Goal: Task Accomplishment & Management: Complete application form

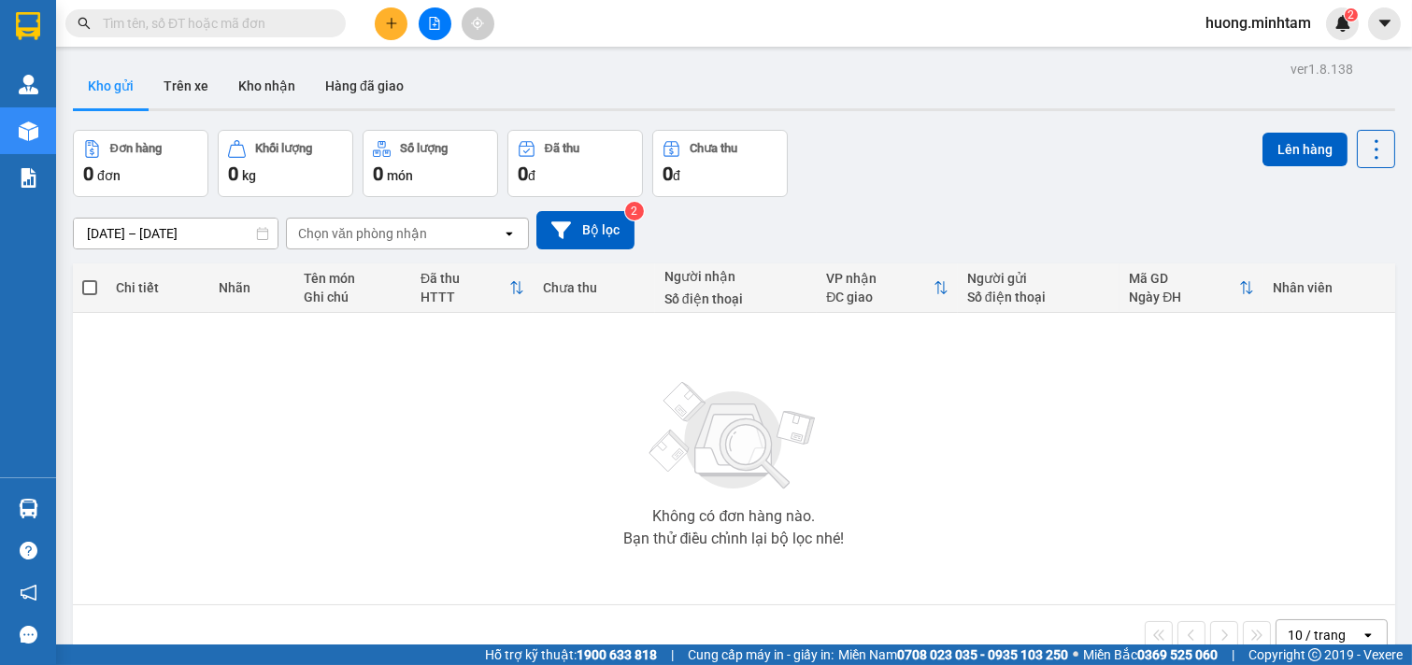
click at [393, 20] on icon "plus" at bounding box center [391, 23] width 13 height 13
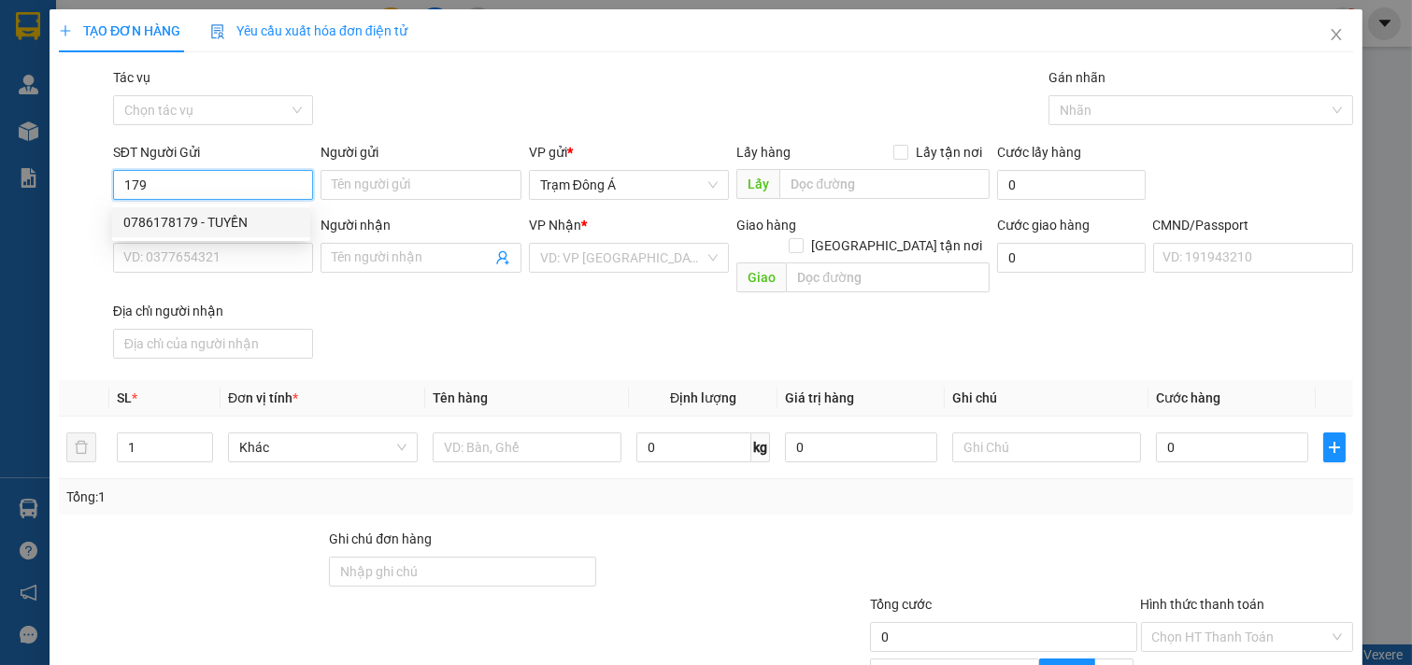
click at [183, 224] on div "0786178179 - TUYỀN" at bounding box center [211, 222] width 176 height 21
type input "0786178179"
type input "TUYỀN"
type input "0398838313"
type input "PHUONG"
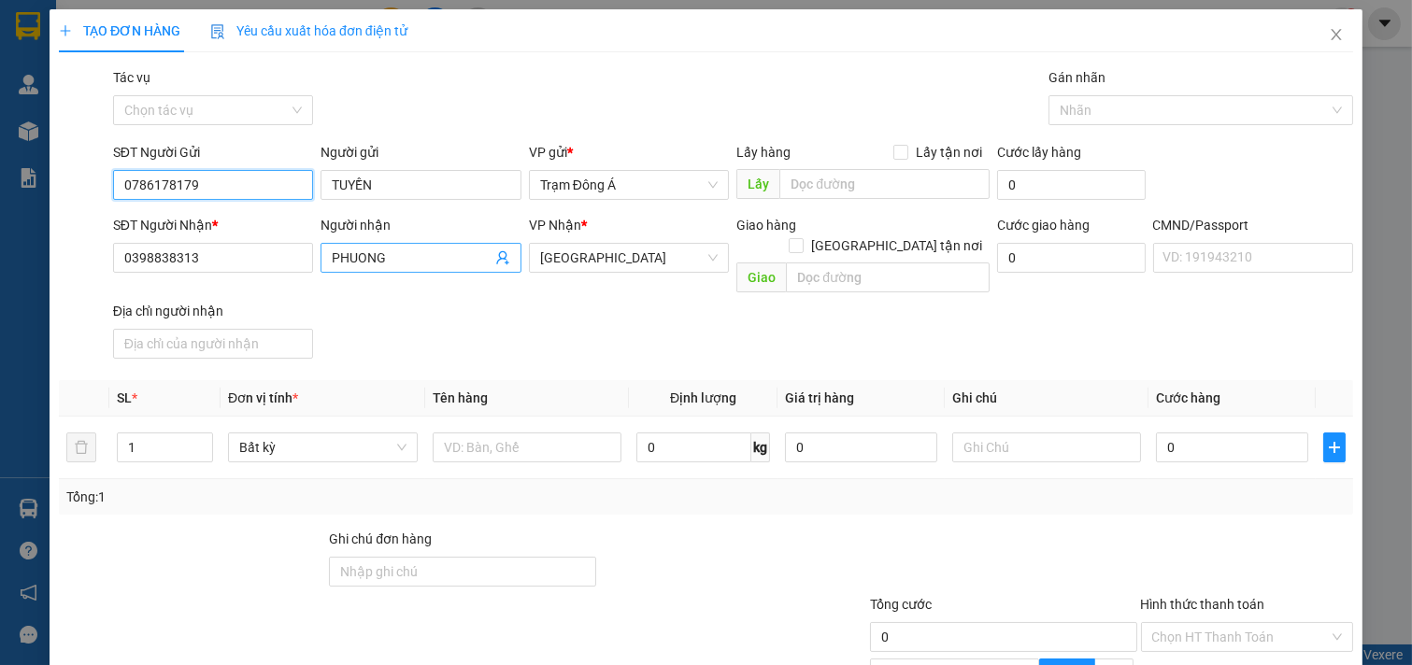
type input "0786178179"
click at [495, 257] on icon "user-add" at bounding box center [502, 257] width 15 height 15
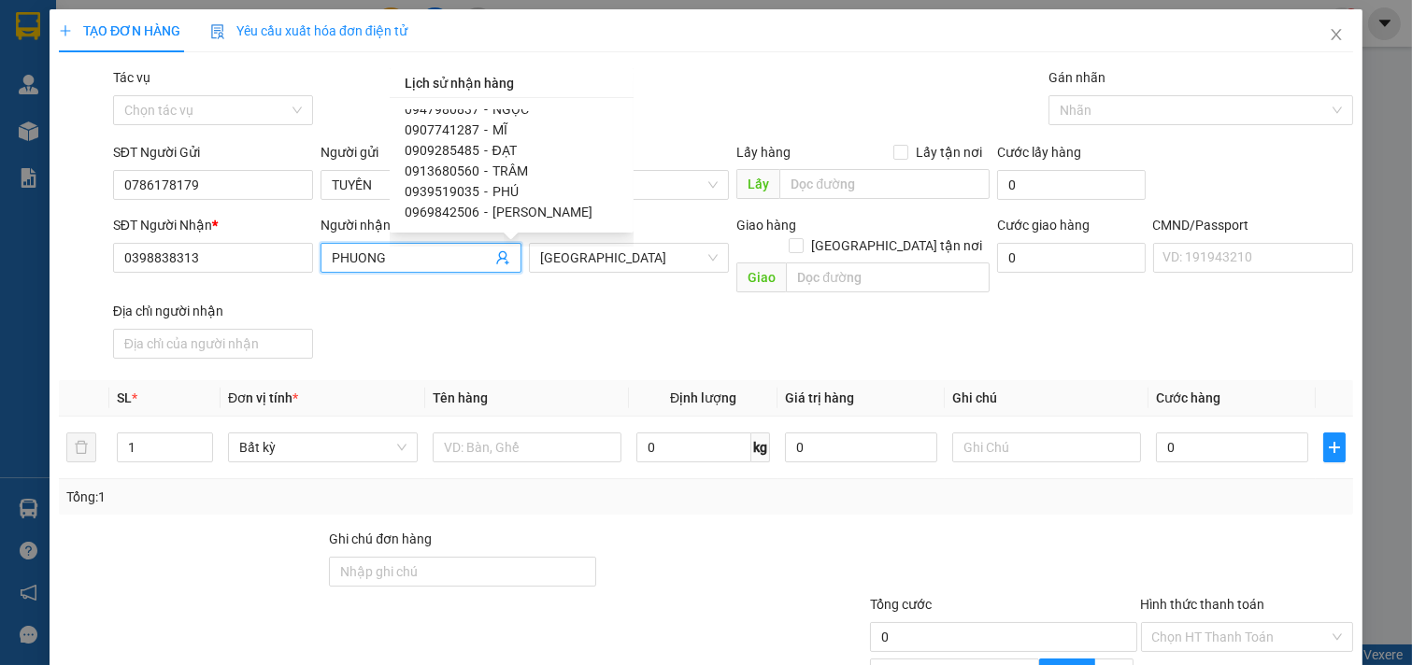
scroll to position [636, 0]
click at [443, 179] on span "0939519035" at bounding box center [442, 183] width 75 height 15
type input "0939519035"
type input "PHÚ"
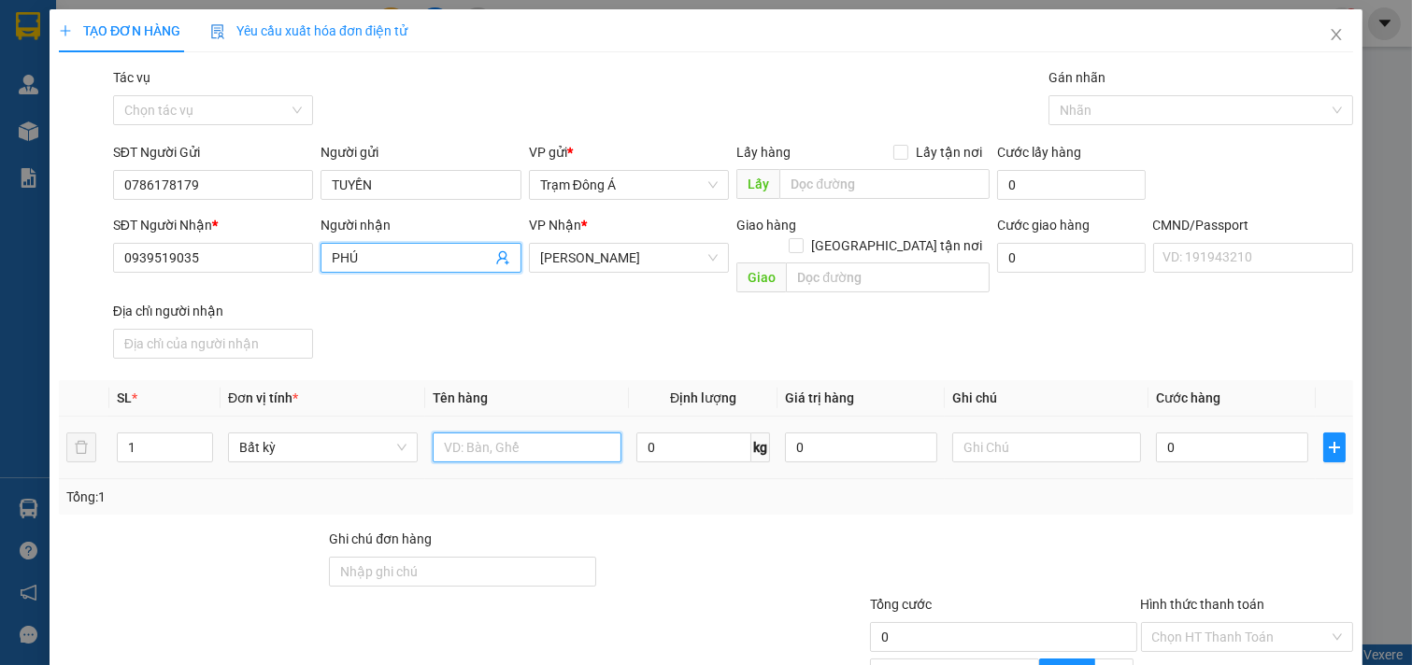
click at [510, 433] on input "text" at bounding box center [528, 448] width 190 height 30
type input "1kt 22KG NP (ĐA)"
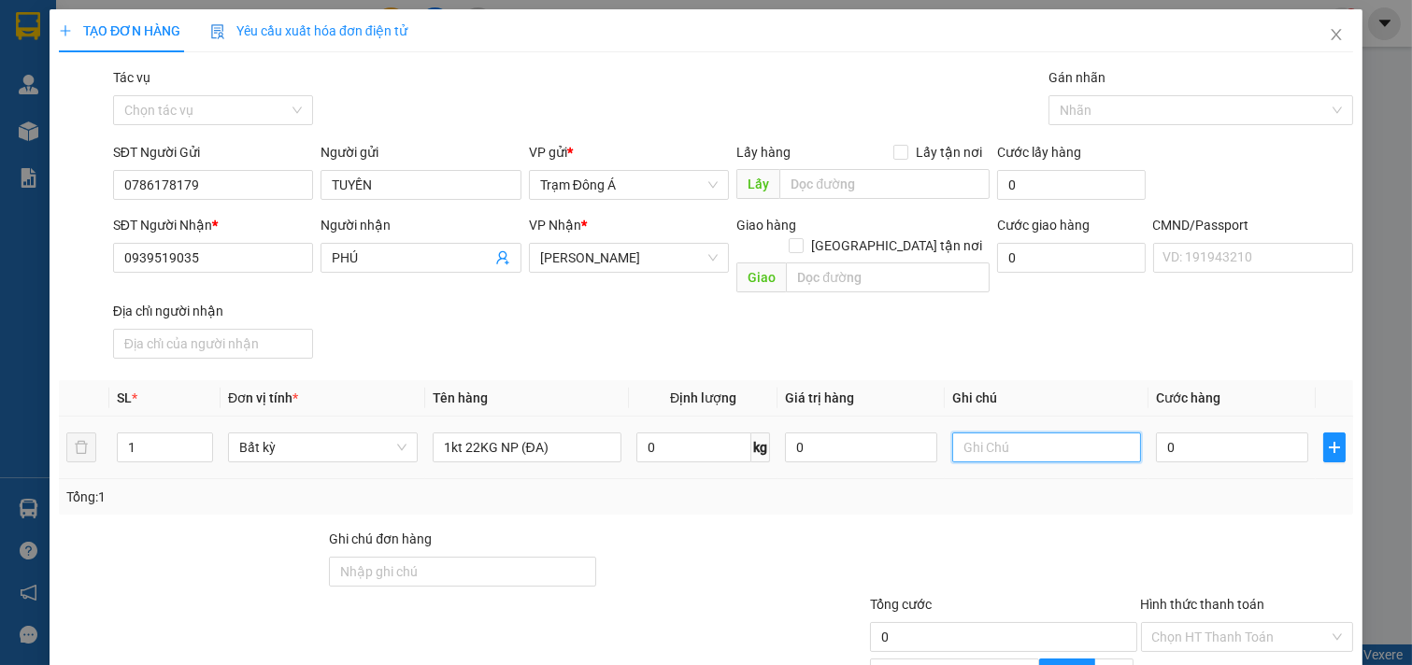
click at [1015, 434] on input "text" at bounding box center [1047, 448] width 190 height 30
type input "HUONG CK"
type input "4"
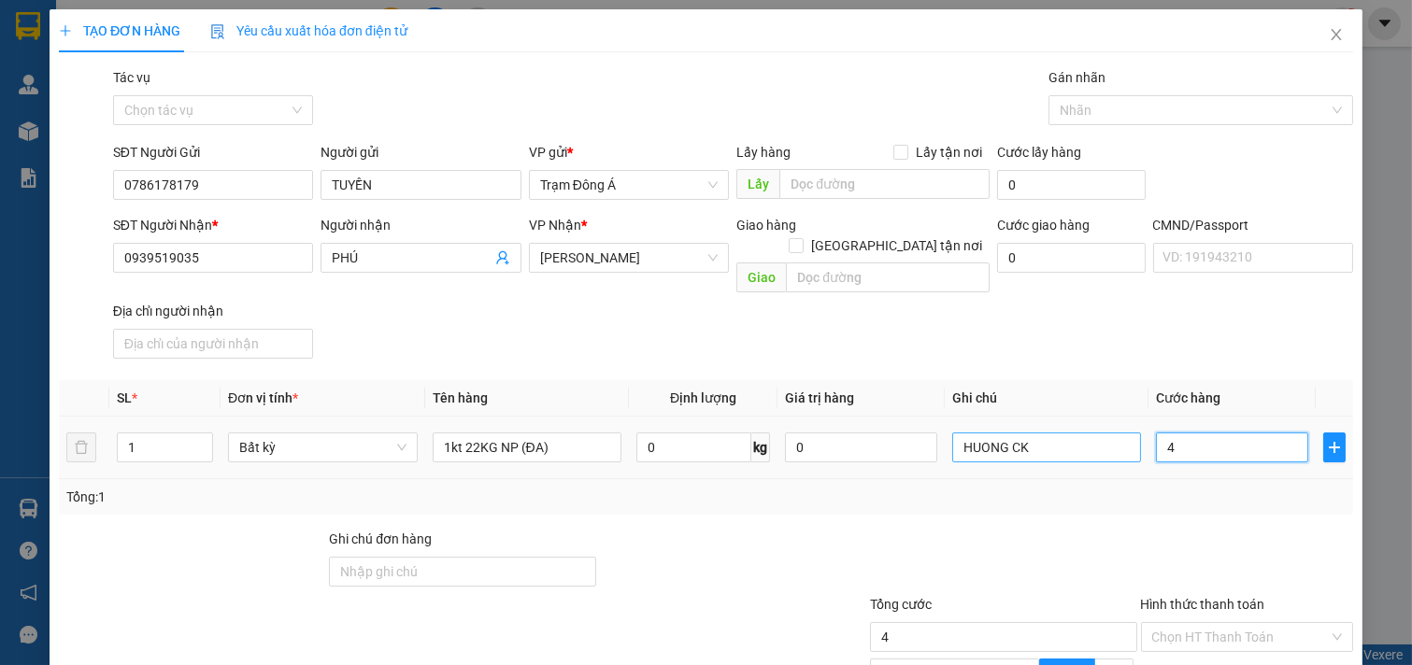
type input "45"
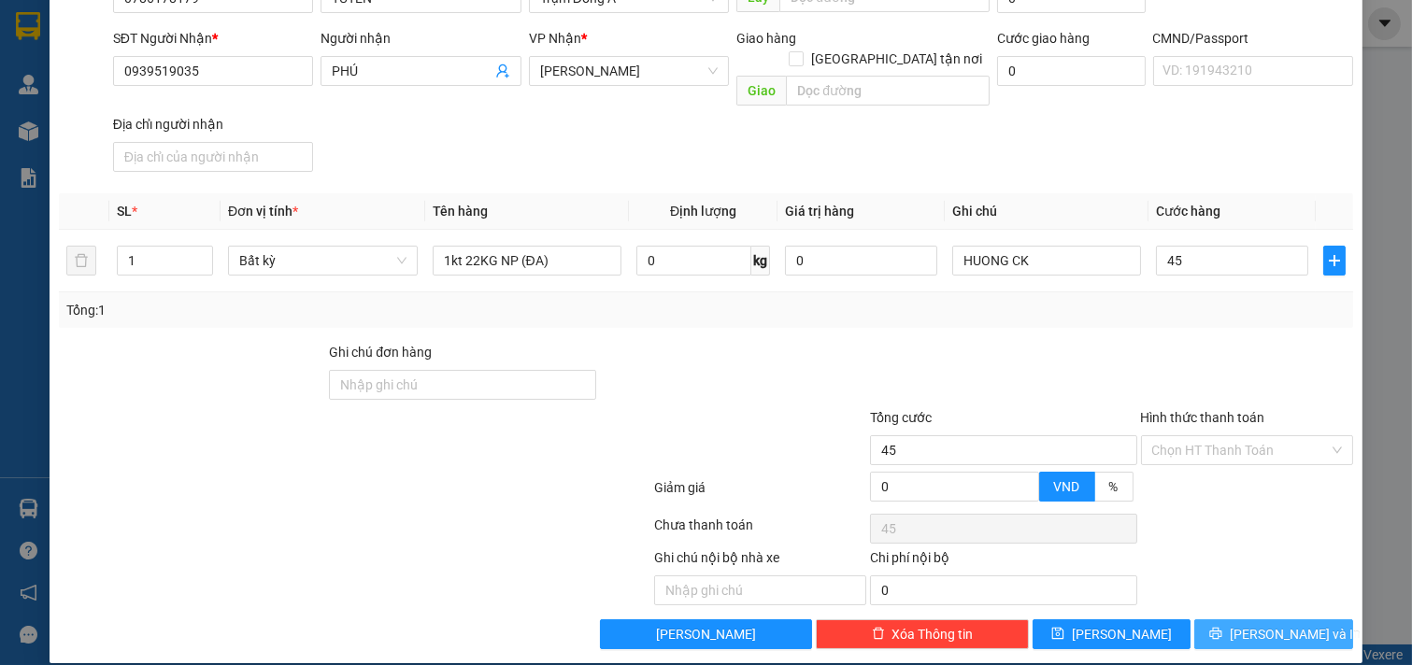
type input "45.000"
click at [1299, 620] on button "[PERSON_NAME] và In" at bounding box center [1273, 635] width 159 height 30
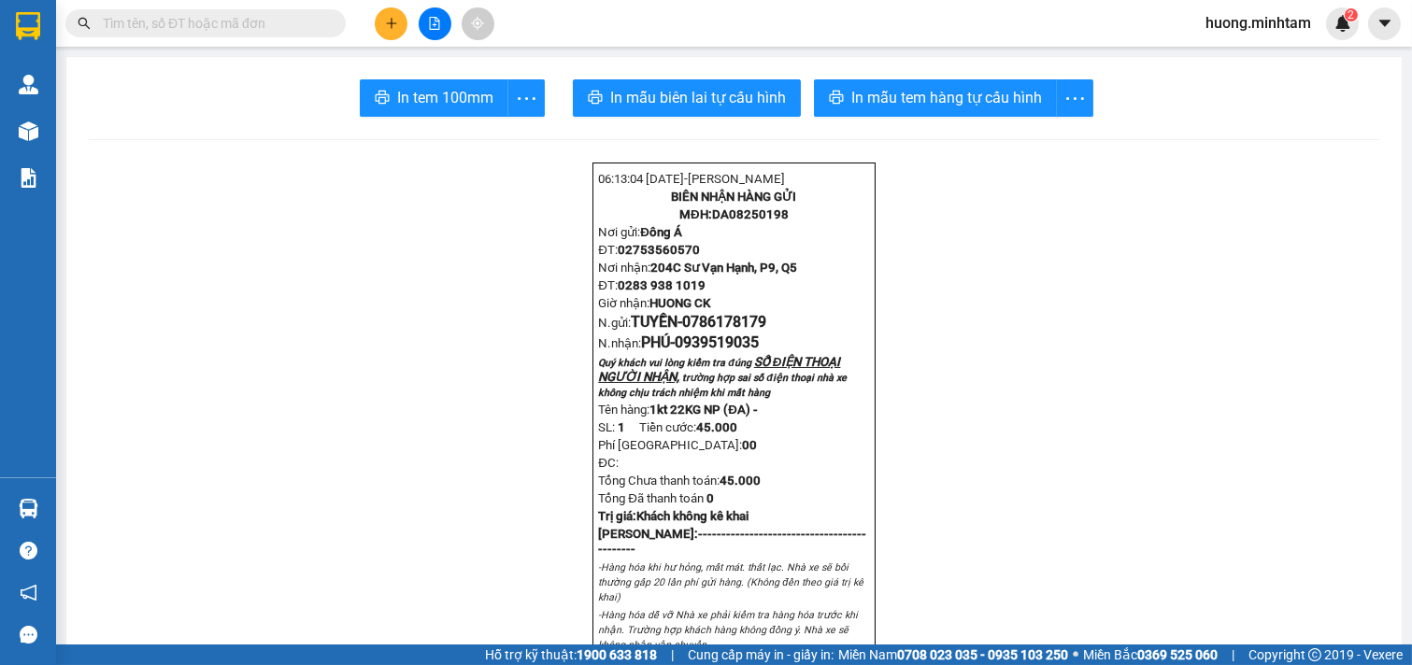
click at [398, 92] on span "In tem 100mm" at bounding box center [445, 97] width 96 height 23
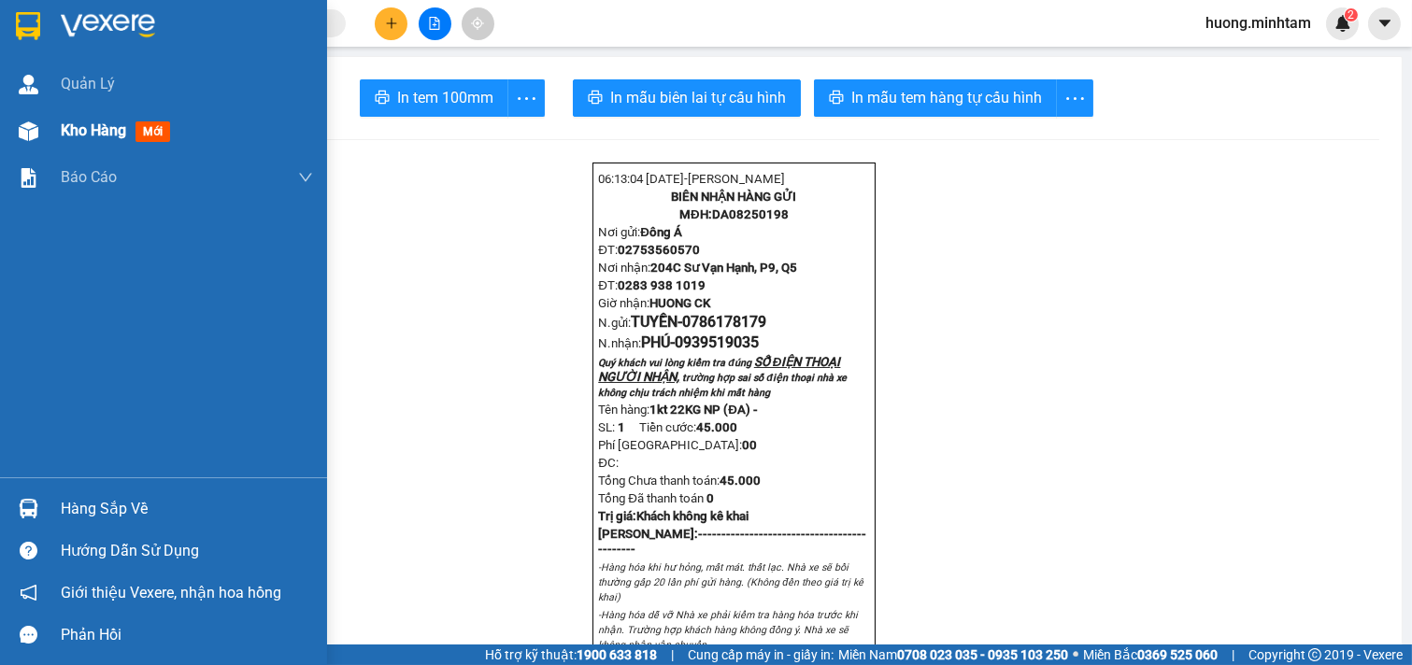
click at [80, 119] on div "Kho hàng mới" at bounding box center [119, 130] width 117 height 23
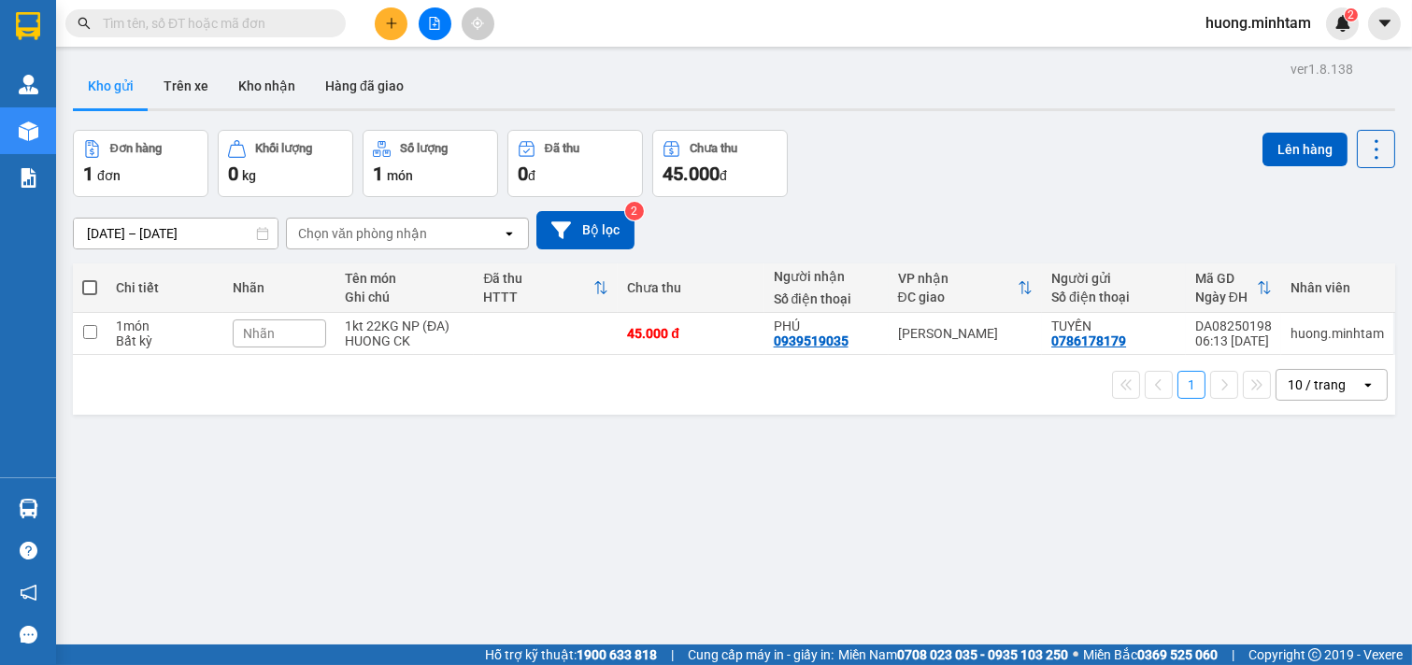
click at [92, 286] on span at bounding box center [89, 287] width 15 height 15
click at [90, 279] on input "checkbox" at bounding box center [90, 279] width 0 height 0
checkbox input "true"
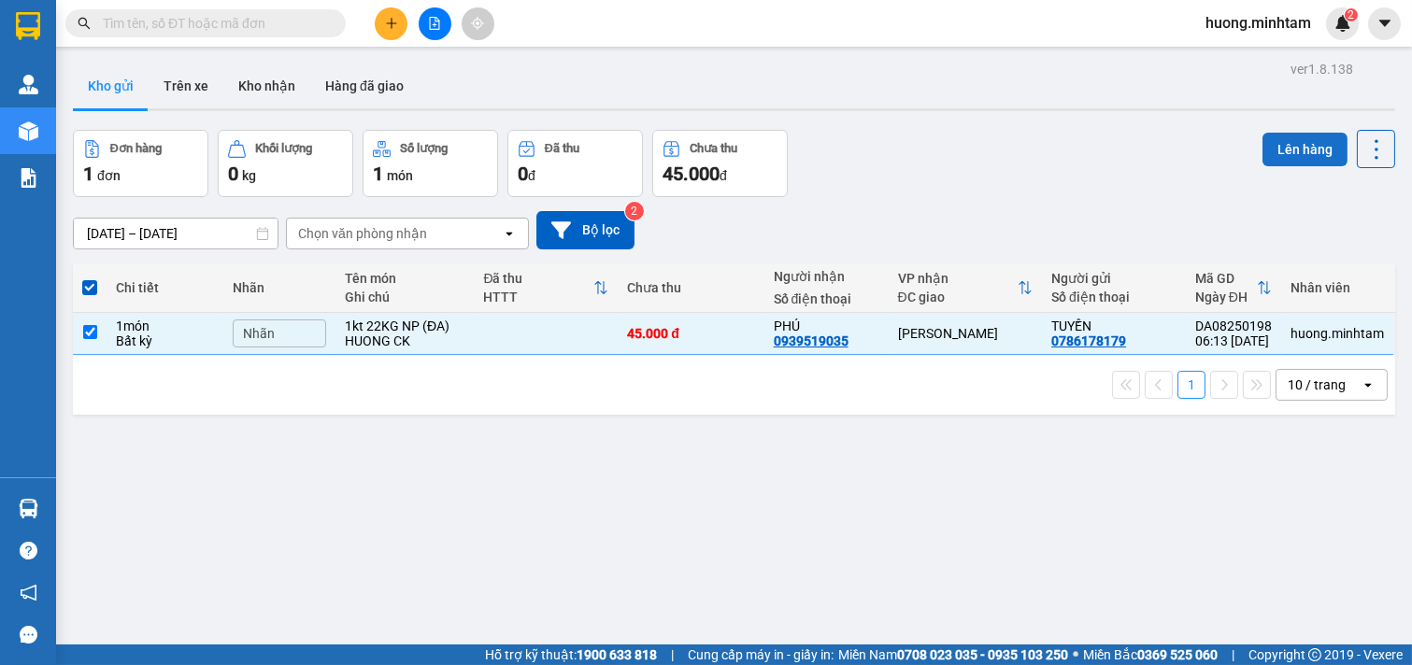
click at [1277, 151] on button "Lên hàng" at bounding box center [1305, 150] width 85 height 34
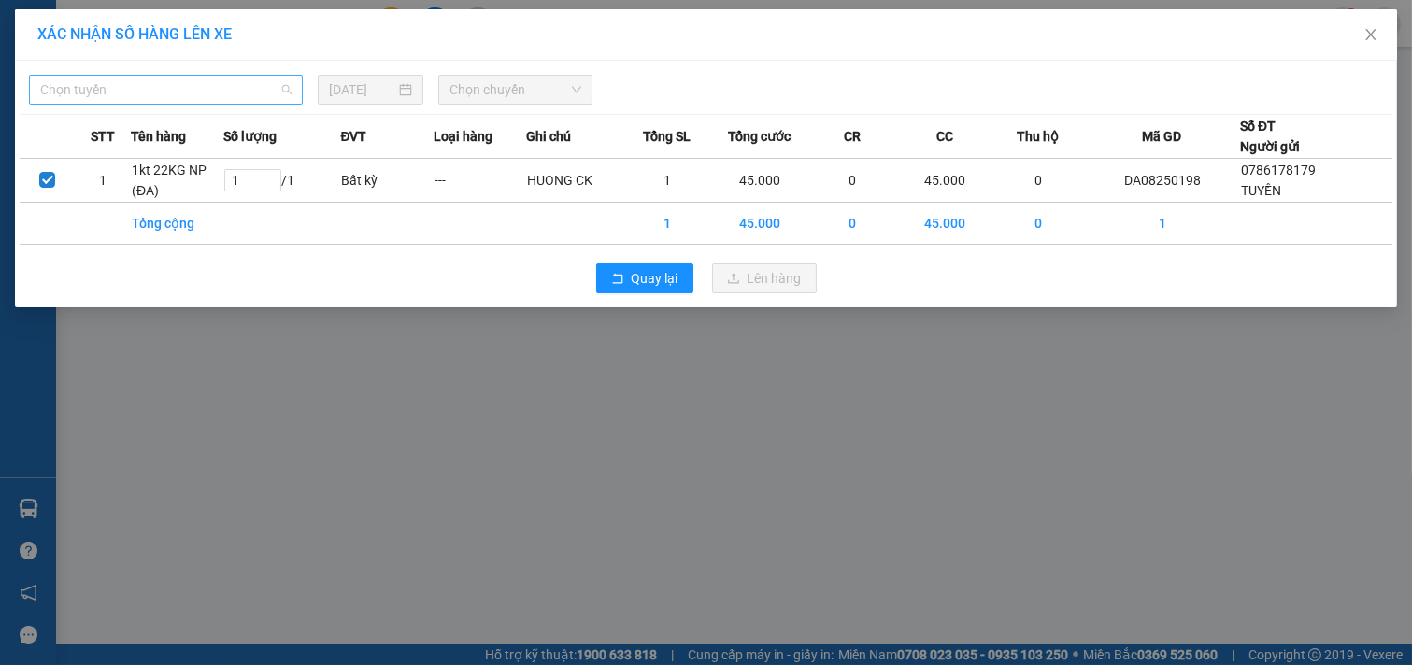
click at [285, 93] on span "Chọn tuyến" at bounding box center [165, 90] width 251 height 28
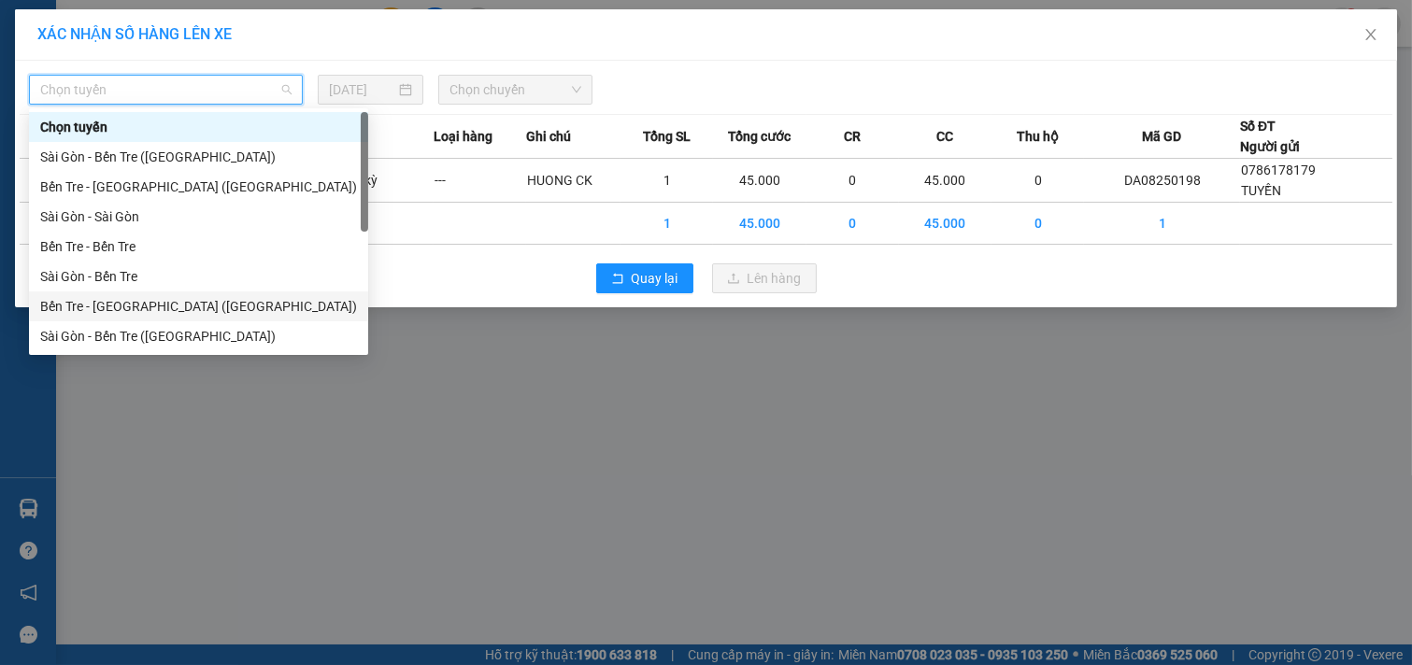
click at [136, 319] on div "Bến Tre - Sài Gòn (CT)" at bounding box center [198, 307] width 339 height 30
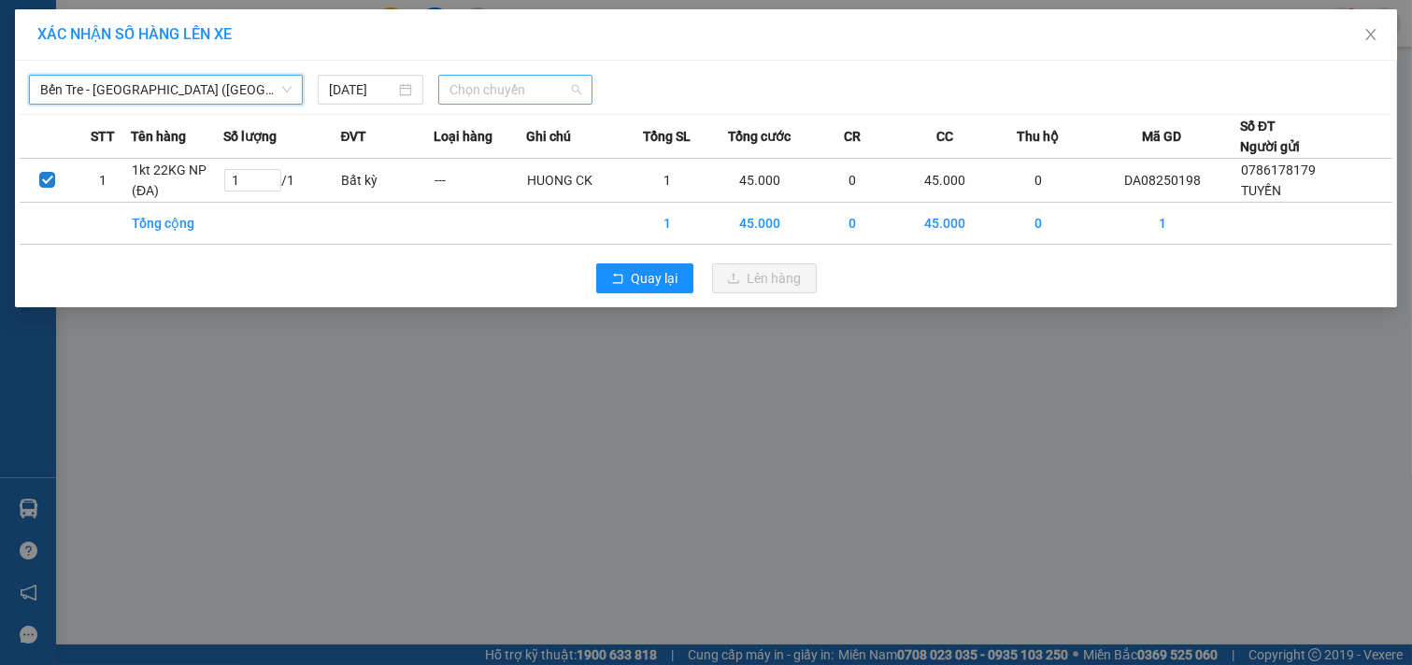
click at [562, 86] on span "Chọn chuyến" at bounding box center [516, 90] width 132 height 28
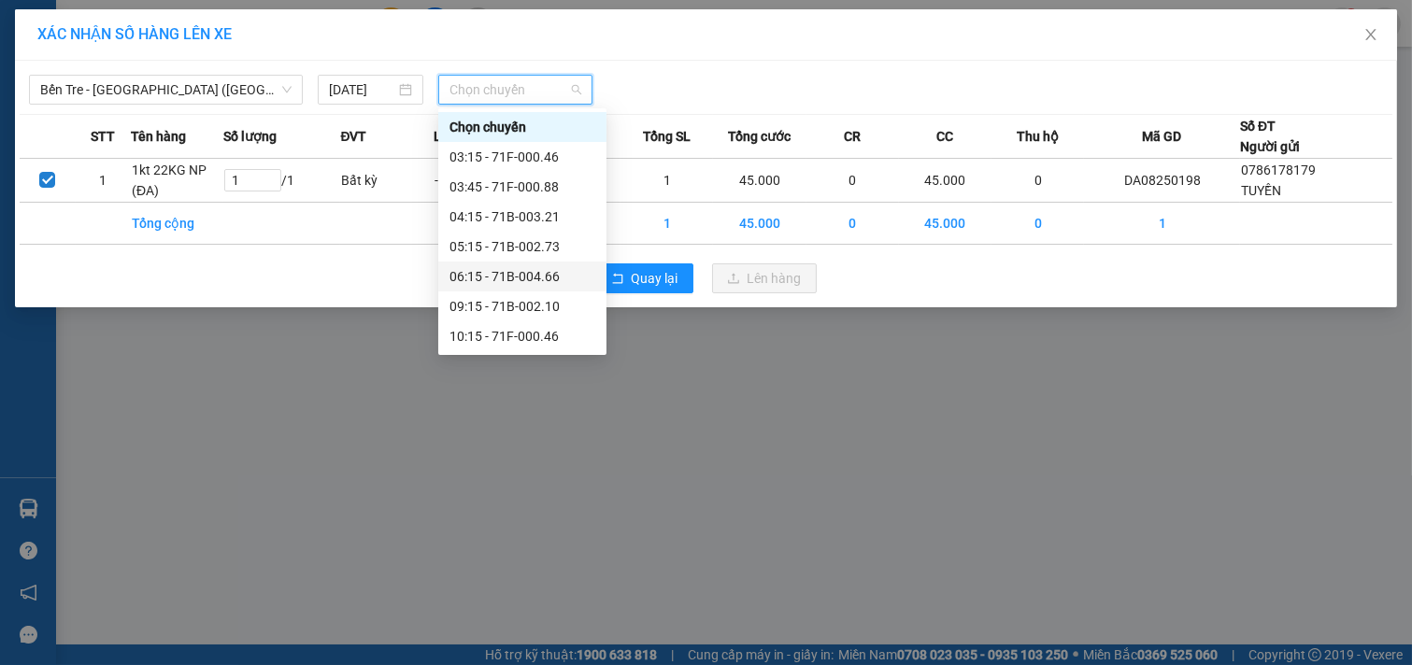
click at [497, 283] on div "06:15 - 71B-004.66" at bounding box center [523, 276] width 146 height 21
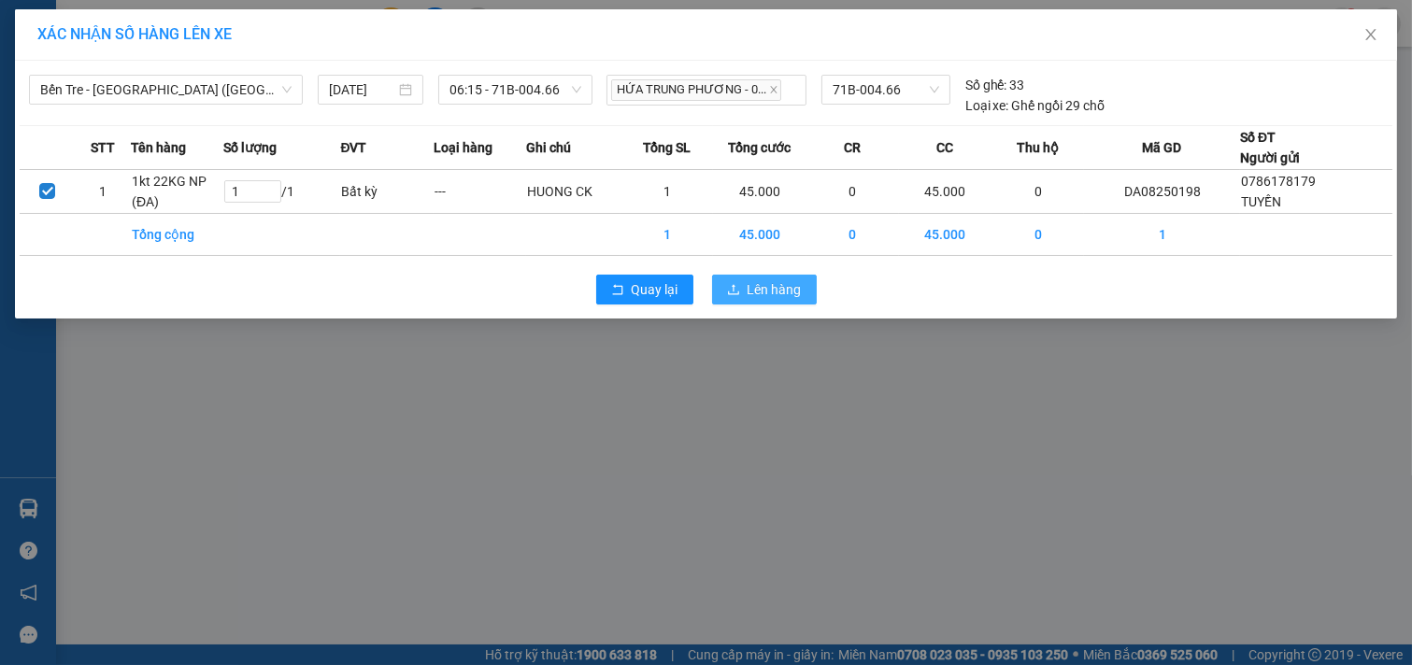
click at [779, 300] on span "Lên hàng" at bounding box center [775, 289] width 54 height 21
